Goal: Navigation & Orientation: Find specific page/section

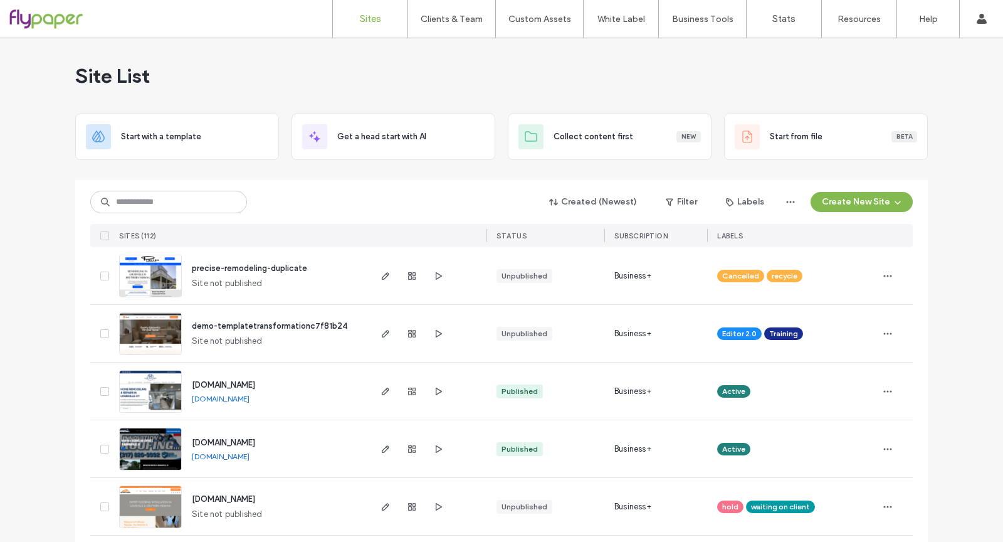
click at [383, 203] on div "Created (Newest) Filter Labels Create New Site" at bounding box center [501, 202] width 823 height 24
click at [199, 206] on input at bounding box center [168, 202] width 157 height 23
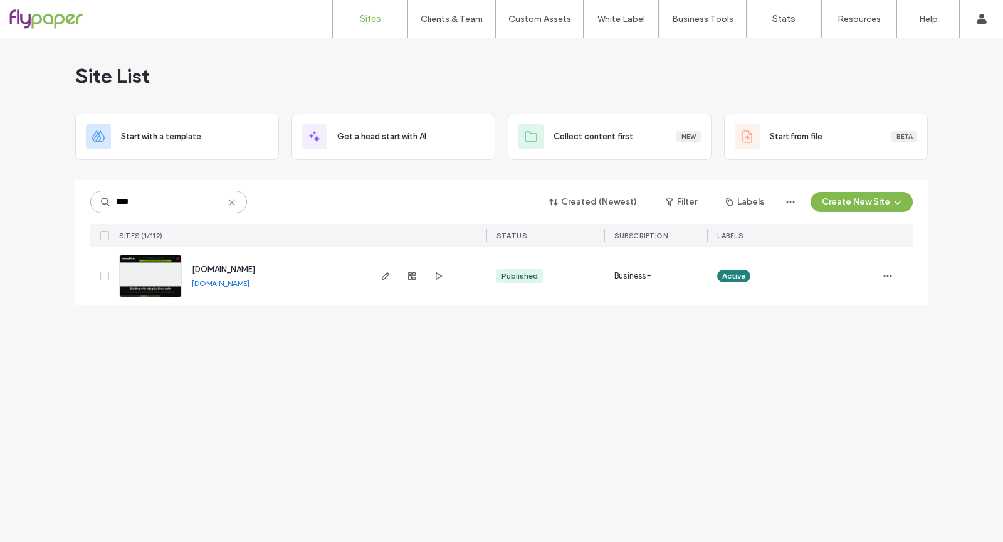
type input "****"
click at [238, 268] on span "[DOMAIN_NAME]" at bounding box center [223, 269] width 63 height 9
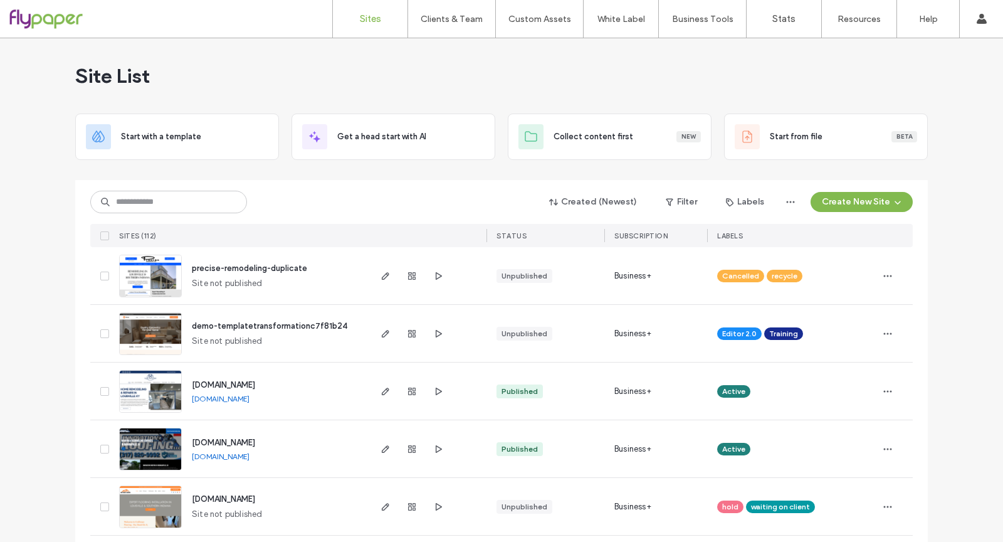
click at [690, 87] on div "Site List" at bounding box center [501, 75] width 853 height 75
click at [897, 87] on div "Site List" at bounding box center [501, 75] width 853 height 75
